Goal: Information Seeking & Learning: Check status

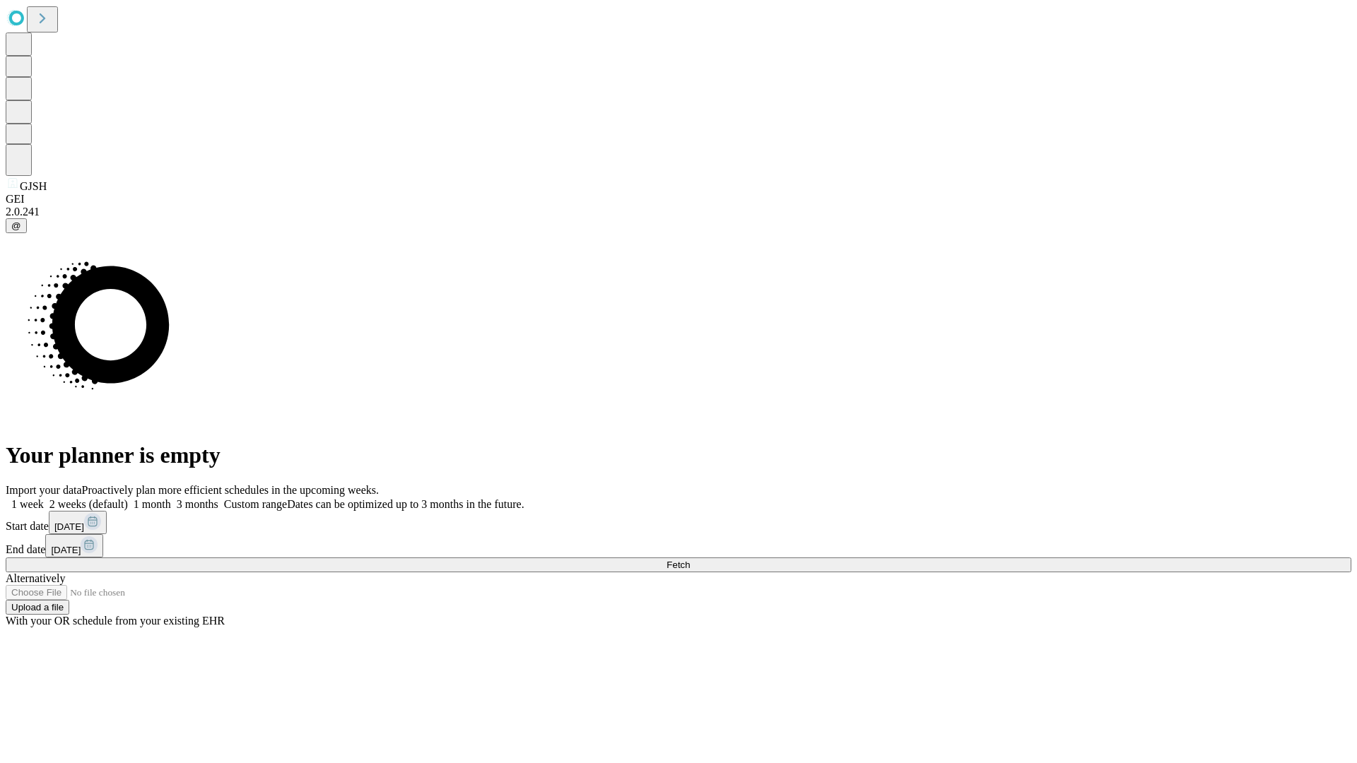
click at [690, 560] on span "Fetch" at bounding box center [677, 565] width 23 height 11
